Goal: Task Accomplishment & Management: Manage account settings

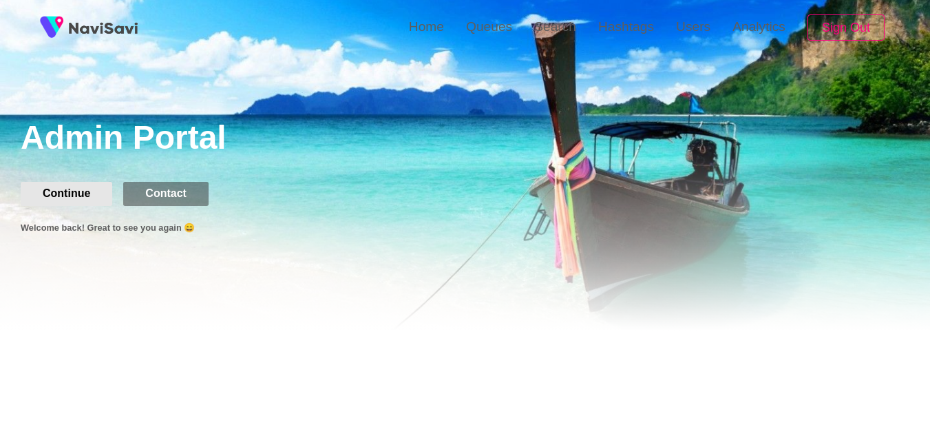
click at [52, 196] on button "Continue" at bounding box center [67, 193] width 92 height 23
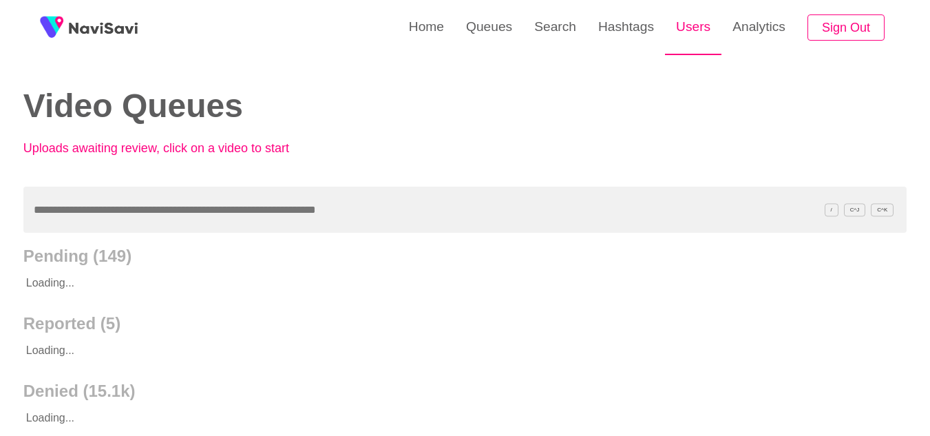
click at [707, 31] on link "Users" at bounding box center [693, 27] width 56 height 54
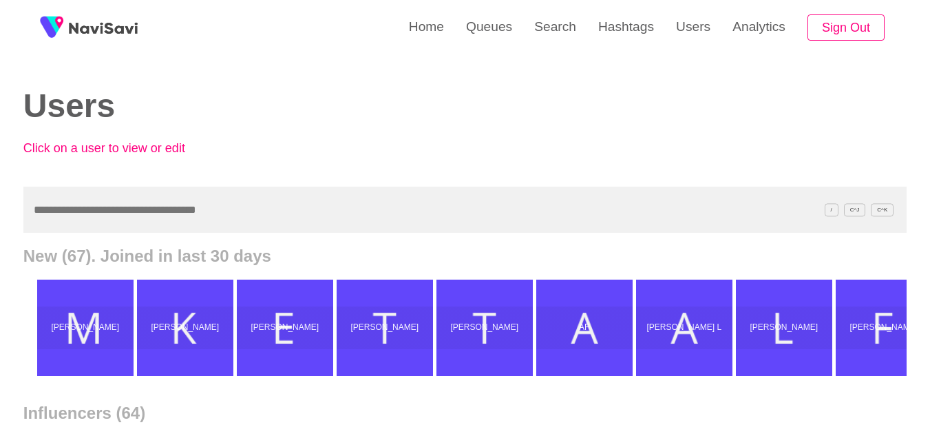
click at [147, 210] on input "text" at bounding box center [464, 210] width 883 height 46
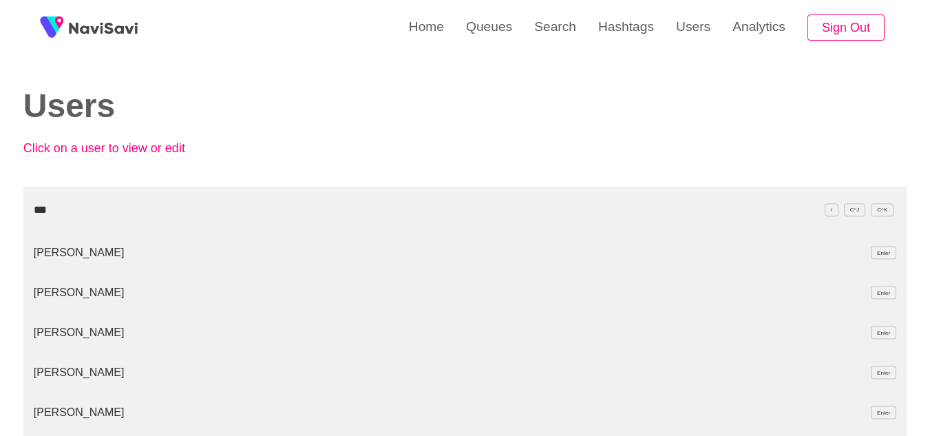
type input "****"
drag, startPoint x: 93, startPoint y: 206, endPoint x: 0, endPoint y: 194, distance: 93.7
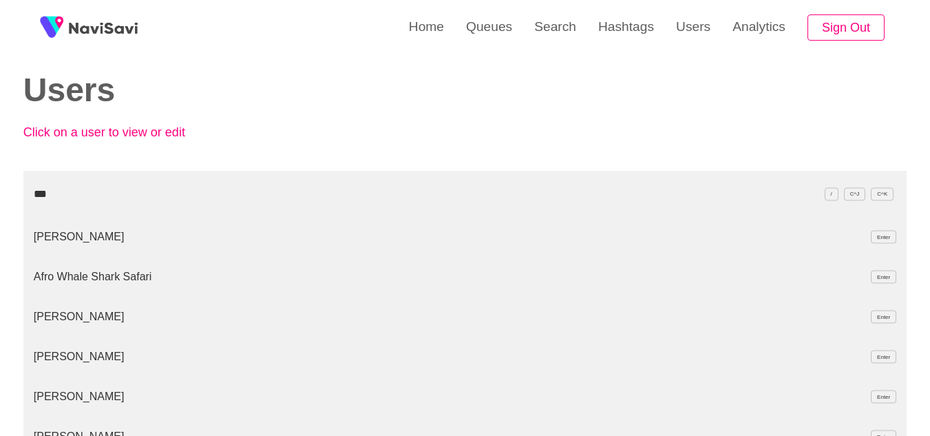
scroll to position [14, 0]
type input "*"
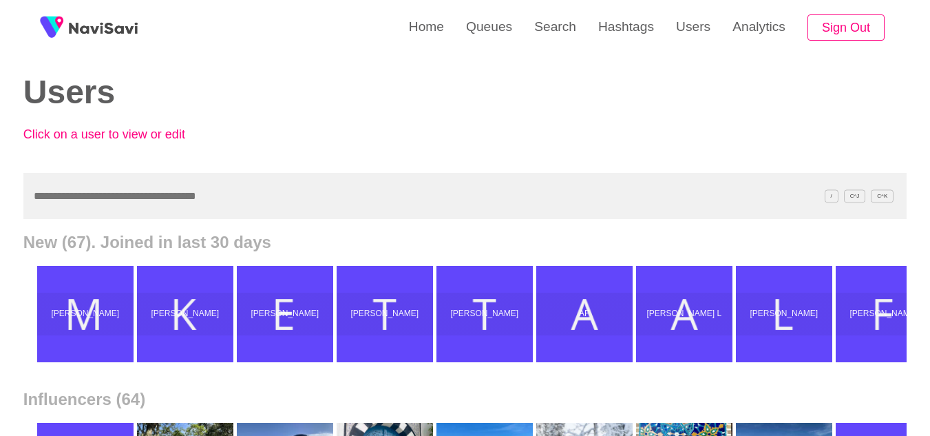
paste input "**********"
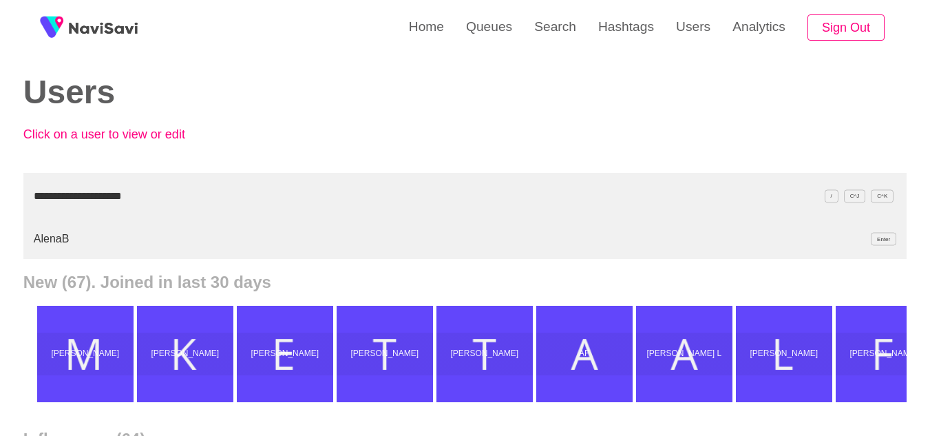
click at [62, 240] on li "AlenaB Enter" at bounding box center [464, 239] width 883 height 40
type input "**********"
drag, startPoint x: 185, startPoint y: 191, endPoint x: 0, endPoint y: 178, distance: 185.0
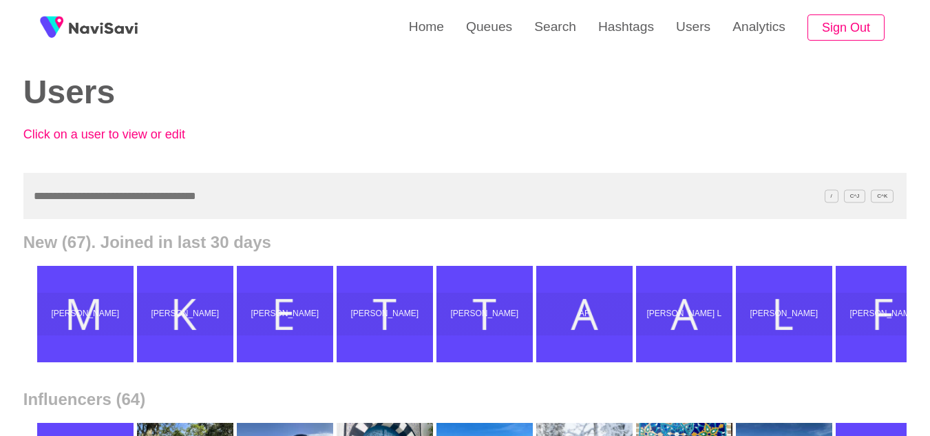
paste input "**********"
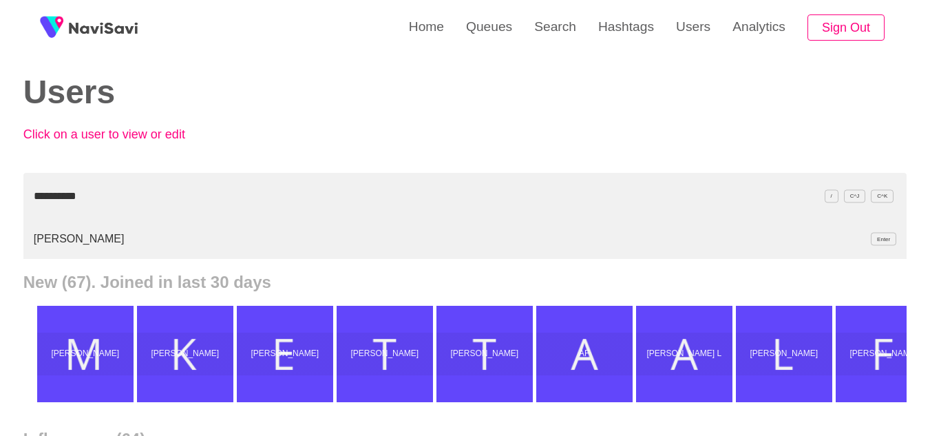
click at [65, 238] on li "Dani Leigh Enter" at bounding box center [464, 239] width 883 height 40
type input "**********"
drag, startPoint x: 100, startPoint y: 187, endPoint x: 0, endPoint y: 169, distance: 101.4
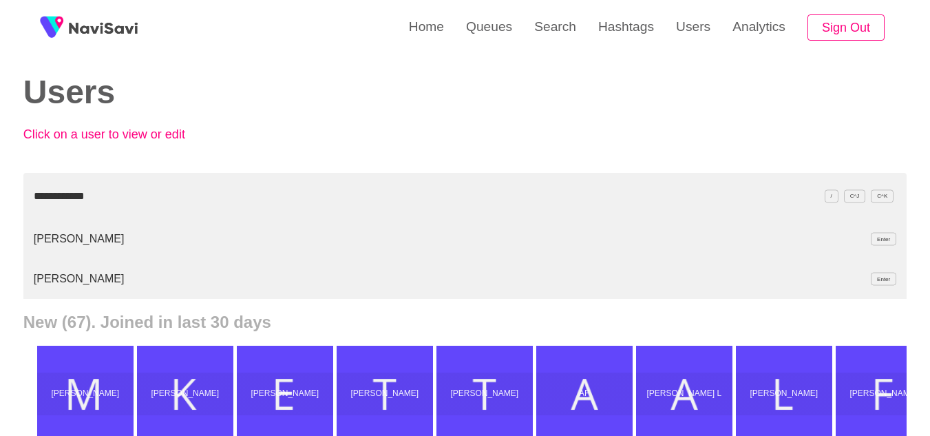
click at [87, 237] on li "Sophie Small Enter" at bounding box center [464, 239] width 883 height 40
click at [82, 277] on li "Sophie Small Enter" at bounding box center [464, 279] width 883 height 40
drag, startPoint x: 114, startPoint y: 201, endPoint x: 0, endPoint y: 200, distance: 114.3
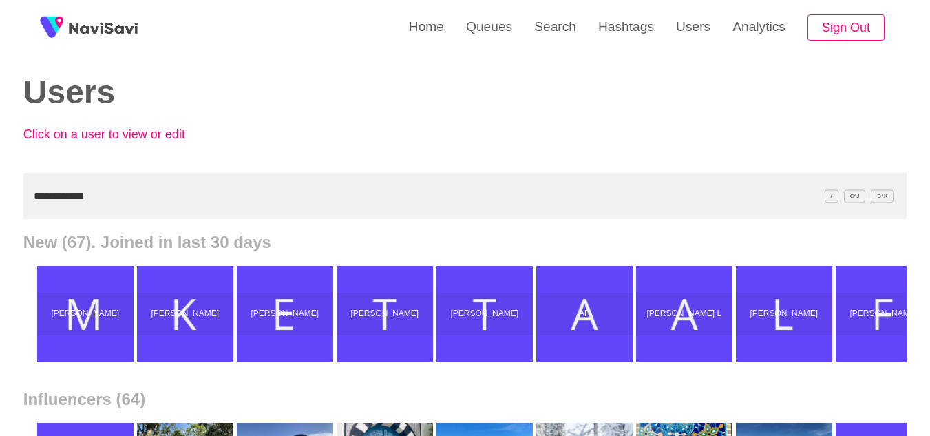
paste input "****"
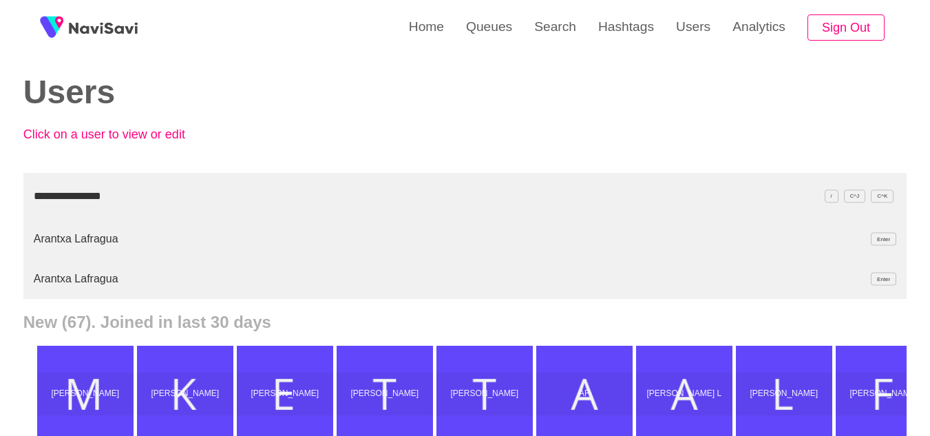
click at [70, 234] on li "Arantxa Lafragua Enter" at bounding box center [464, 239] width 883 height 40
click at [93, 271] on li "Arantxa Lafragua Enter" at bounding box center [464, 279] width 883 height 40
type input "**********"
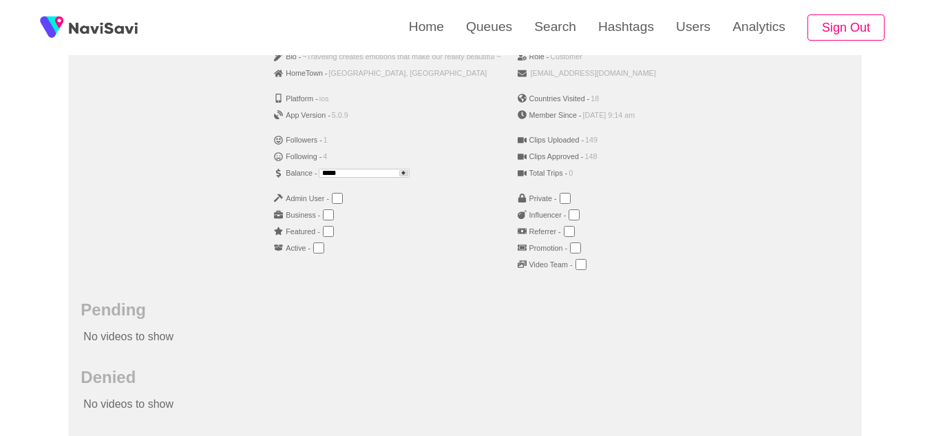
scroll to position [280, 0]
drag, startPoint x: 343, startPoint y: 169, endPoint x: 263, endPoint y: 170, distance: 79.9
click at [266, 170] on ul "Bio - ~Traveling creates emotions that make our reality beautiful ~ HomeTown - …" at bounding box center [387, 165] width 243 height 244
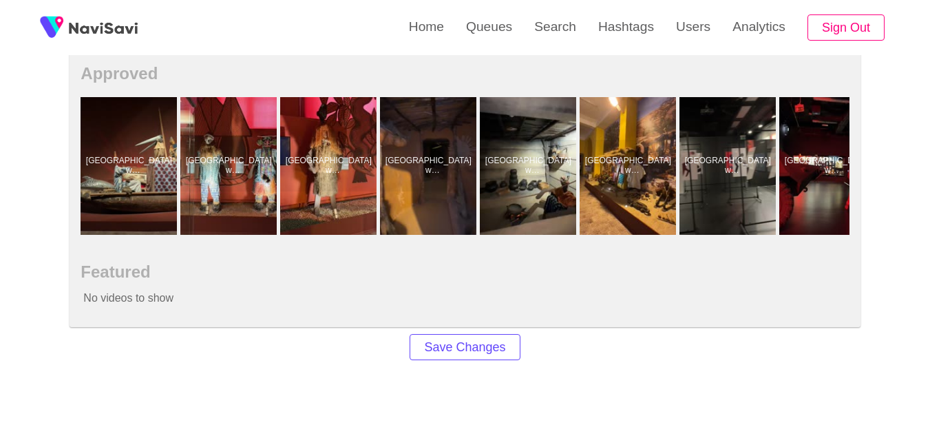
scroll to position [845, 0]
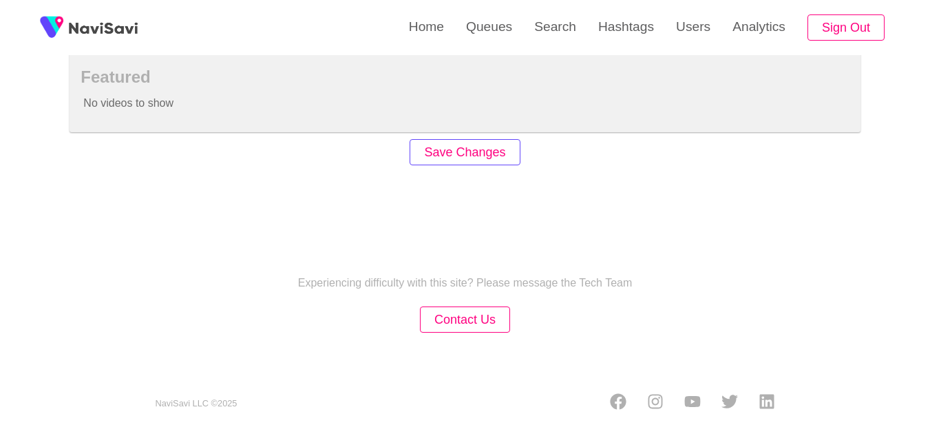
type input "***"
click at [435, 154] on button "Save Changes" at bounding box center [465, 152] width 110 height 27
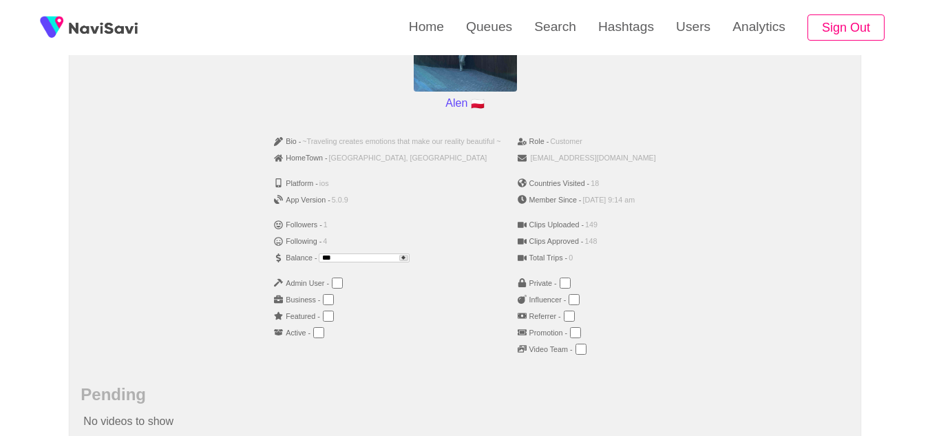
scroll to position [199, 0]
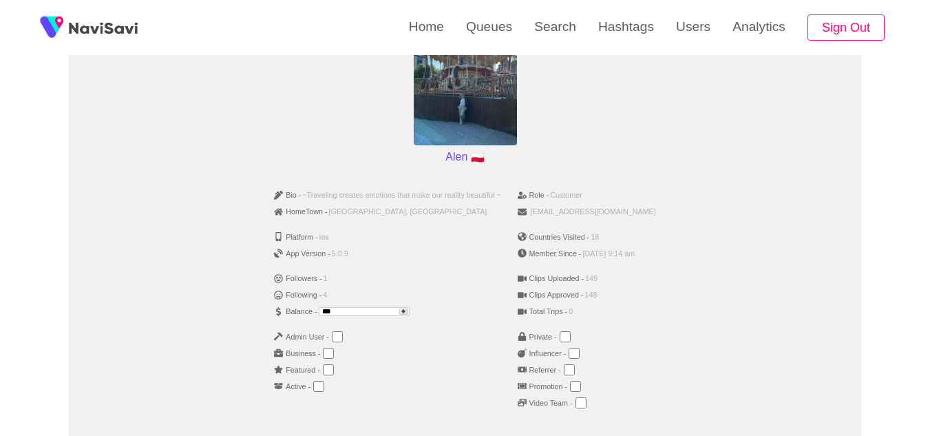
scroll to position [141, 0]
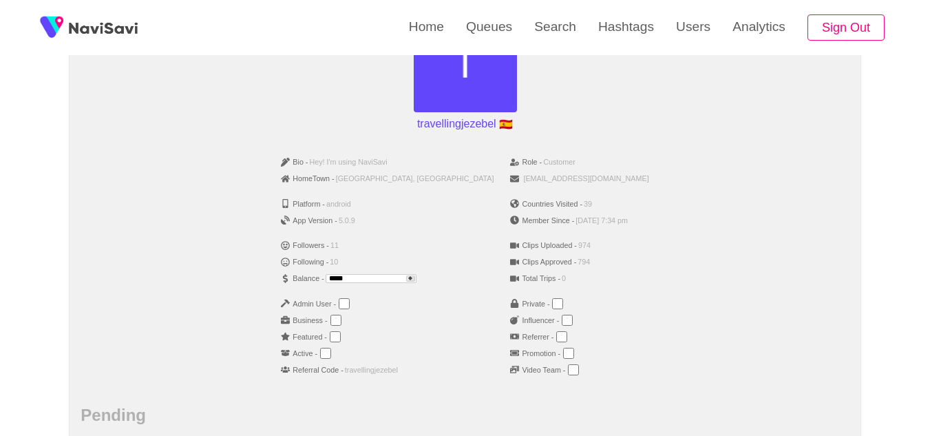
scroll to position [174, 0]
drag, startPoint x: 388, startPoint y: 274, endPoint x: 260, endPoint y: 264, distance: 128.5
click at [260, 264] on div "Bio - Hey! I'm using NaviSavi HomeTown - Valencia, Spain Platform - android App…" at bounding box center [465, 270] width 768 height 244
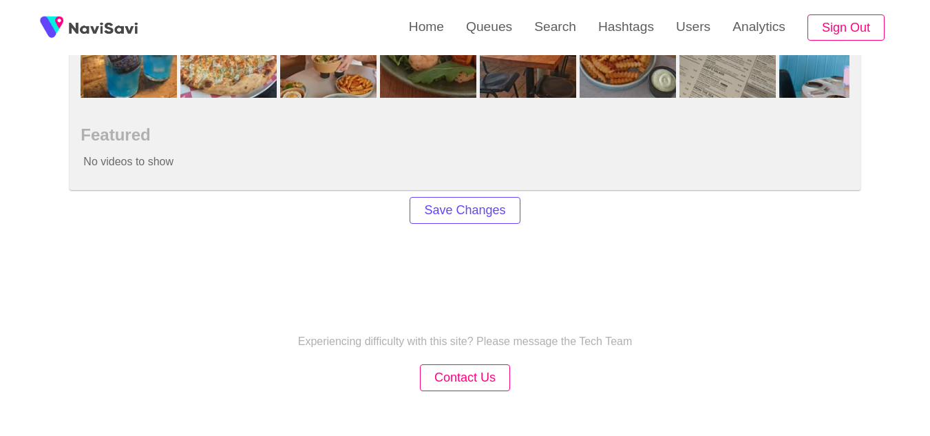
scroll to position [976, 0]
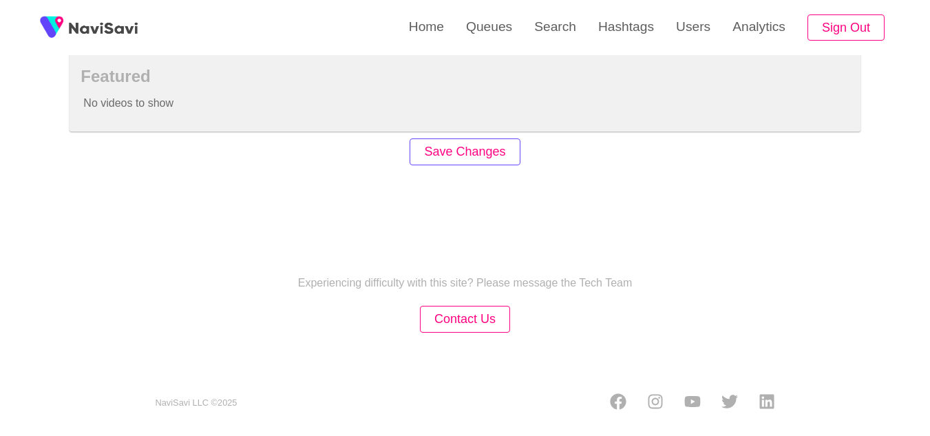
type input "***"
click at [496, 149] on button "Save Changes" at bounding box center [465, 151] width 110 height 27
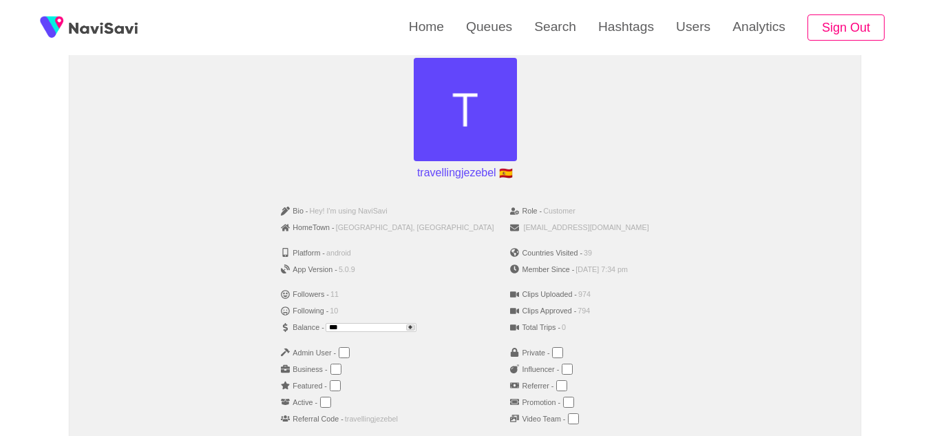
scroll to position [125, 0]
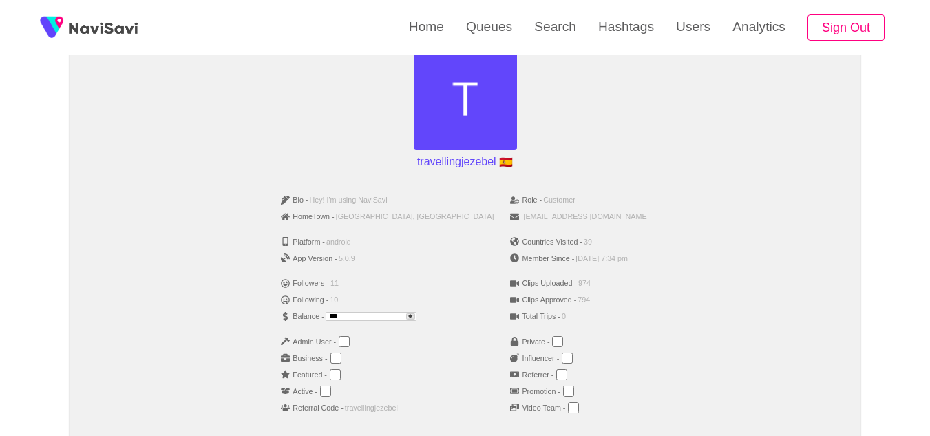
scroll to position [136, 0]
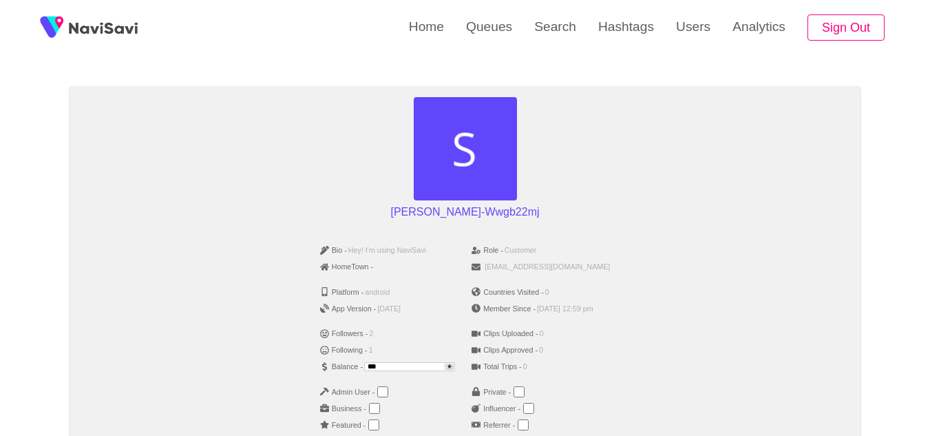
scroll to position [86, 0]
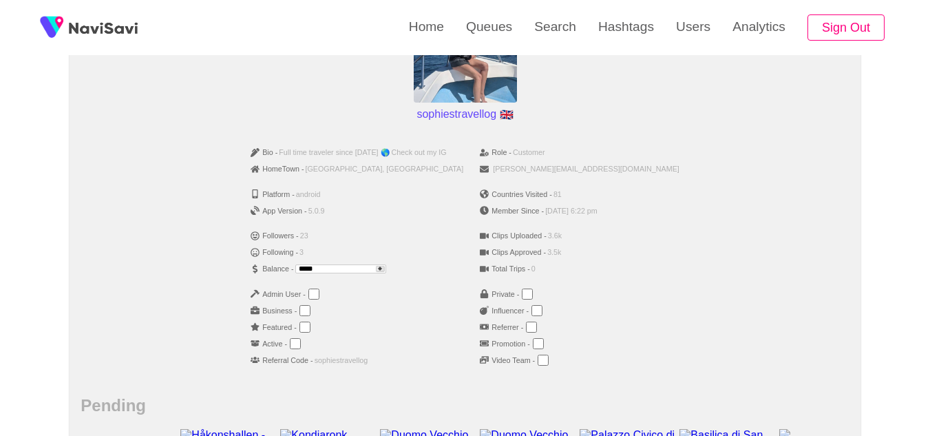
scroll to position [182, 0]
drag, startPoint x: 370, startPoint y: 269, endPoint x: 187, endPoint y: 258, distance: 184.2
click at [187, 258] on div "Bio - Full time traveler since September 2019 🌎 Check out my IG HomeTown - Lond…" at bounding box center [465, 262] width 768 height 244
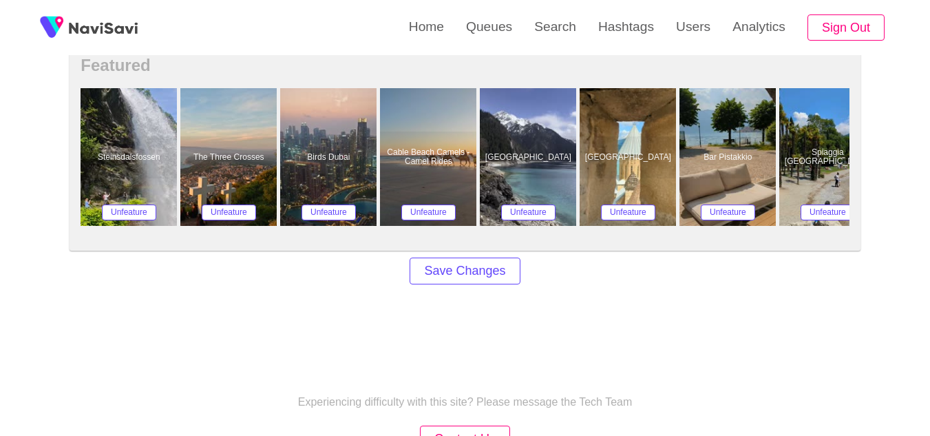
scroll to position [1118, 0]
type input "***"
click at [441, 263] on button "Save Changes" at bounding box center [465, 270] width 110 height 27
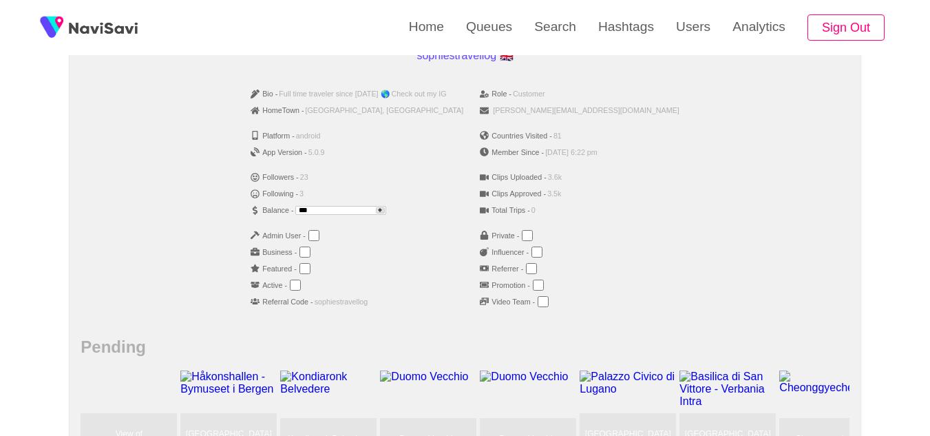
scroll to position [242, 0]
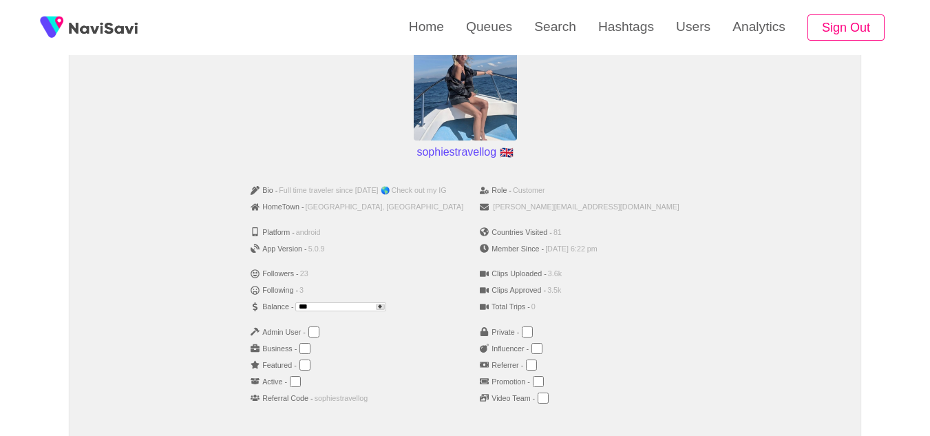
scroll to position [160, 0]
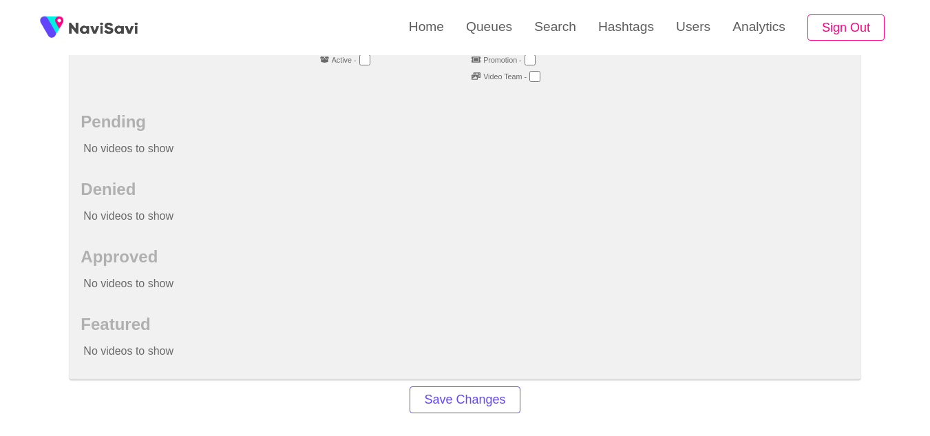
scroll to position [470, 0]
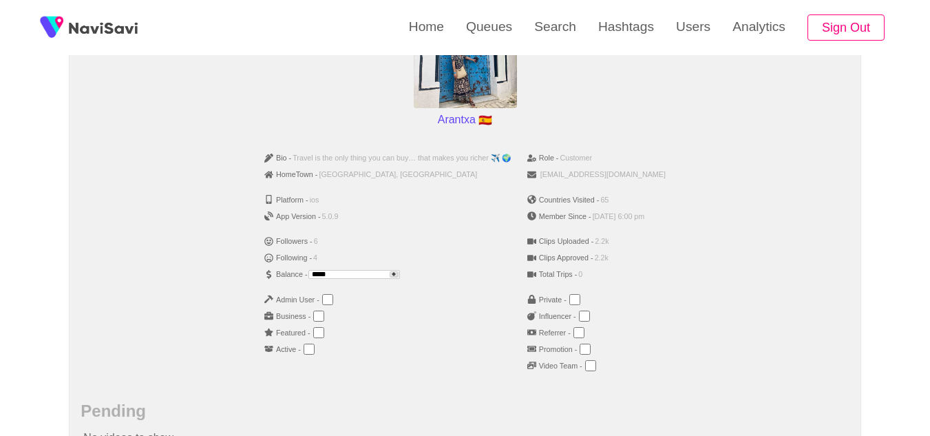
scroll to position [178, 0]
drag, startPoint x: 354, startPoint y: 274, endPoint x: 247, endPoint y: 269, distance: 106.8
click at [247, 269] on div "Bio - Travel is the only thing you can buy… that makes you richer ✈️ 🌍 HomeTown…" at bounding box center [465, 266] width 768 height 244
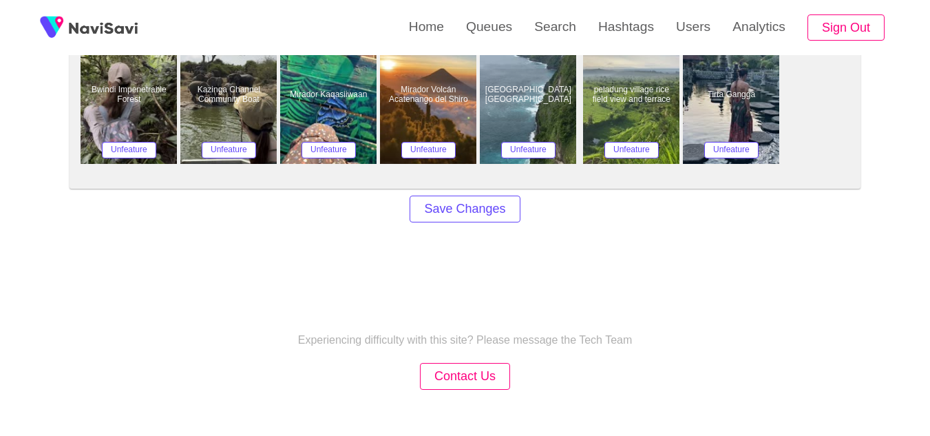
scroll to position [1051, 0]
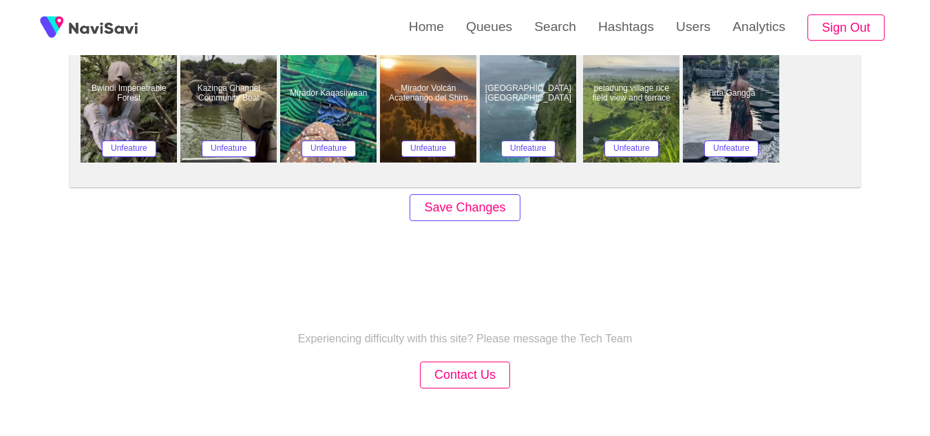
type input "***"
click at [462, 211] on button "Save Changes" at bounding box center [465, 207] width 110 height 27
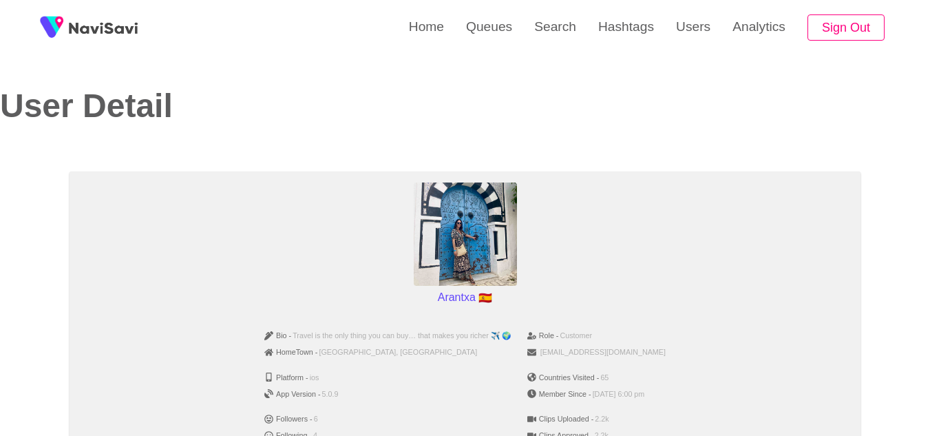
scroll to position [195, 0]
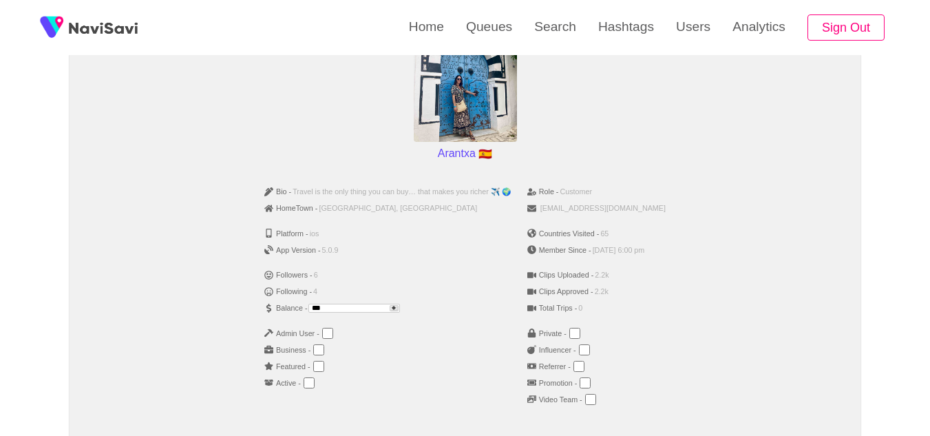
scroll to position [145, 0]
